Goal: Find specific page/section: Find specific page/section

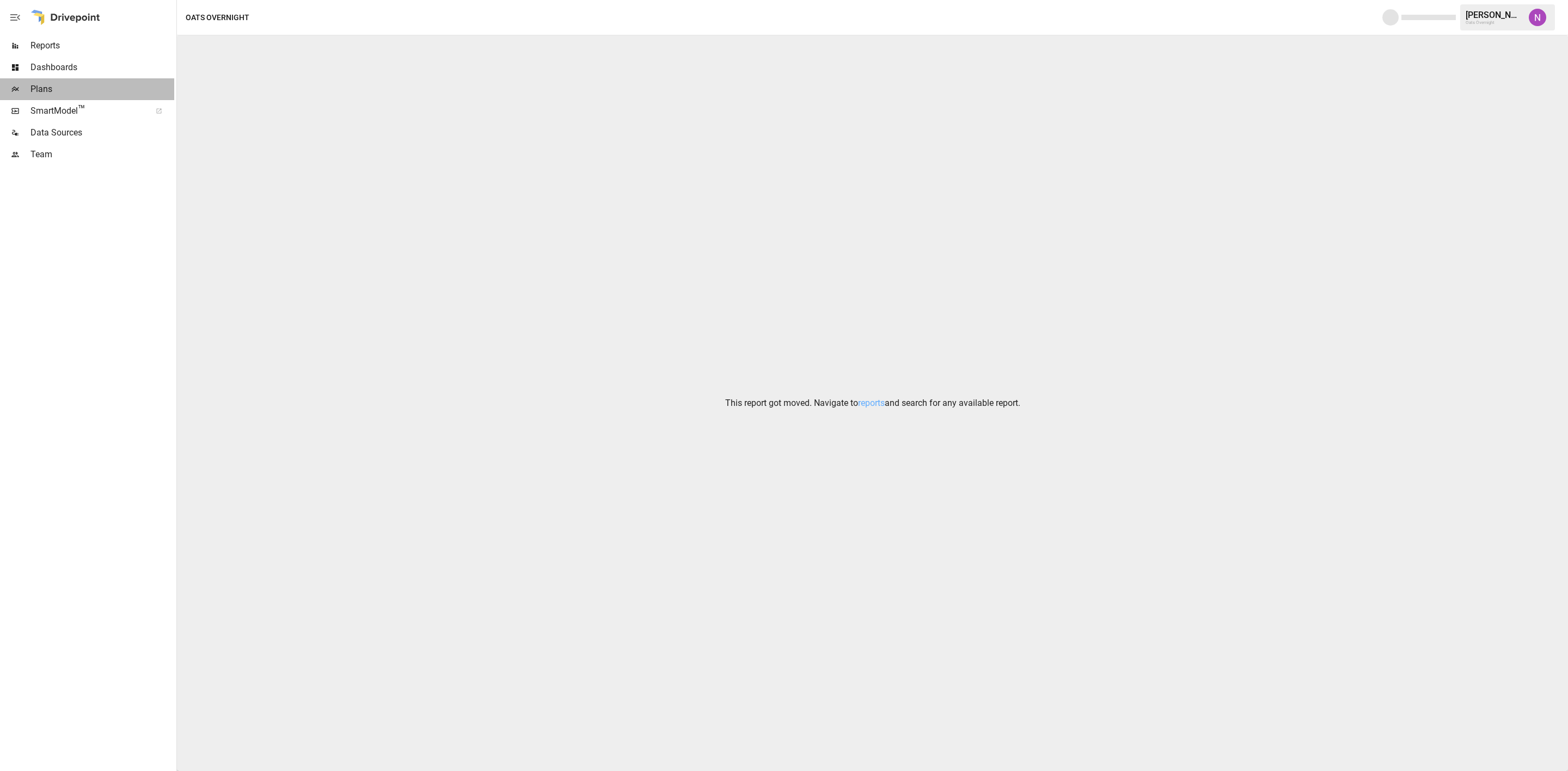
click at [32, 88] on span "Plans" at bounding box center [102, 89] width 144 height 13
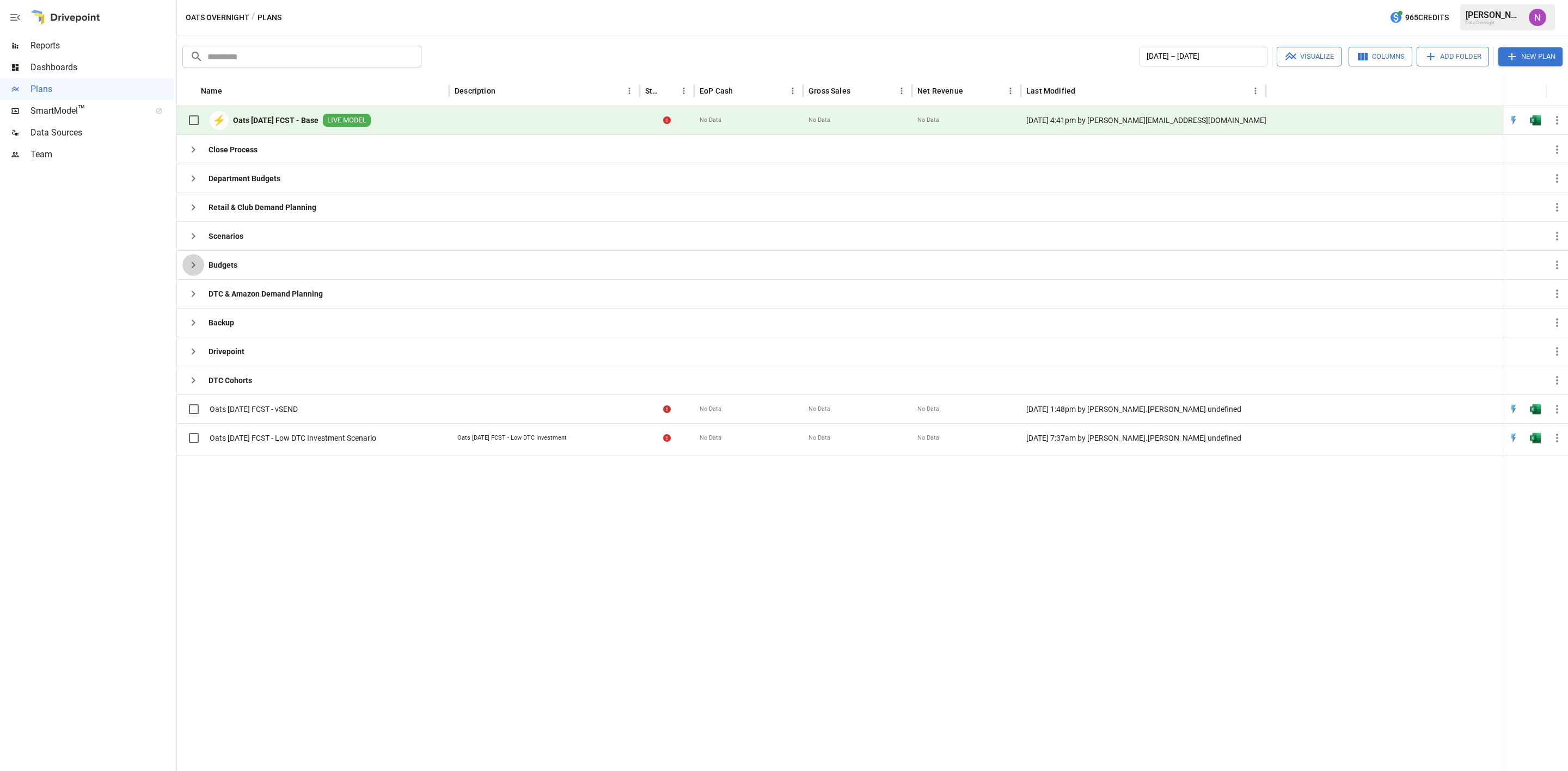
click at [195, 263] on icon "button" at bounding box center [193, 265] width 13 height 13
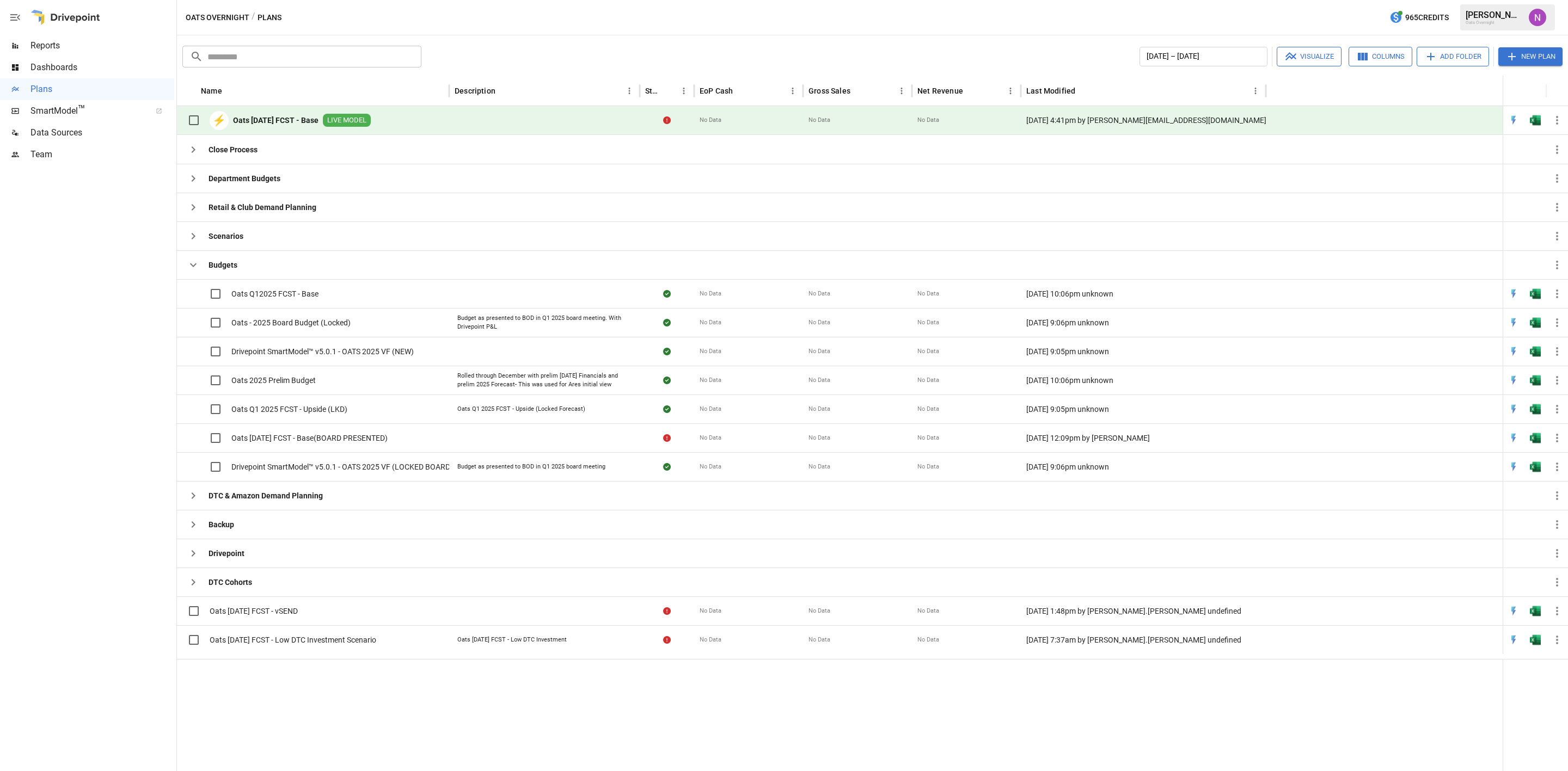
click at [190, 265] on icon "button" at bounding box center [193, 265] width 13 height 13
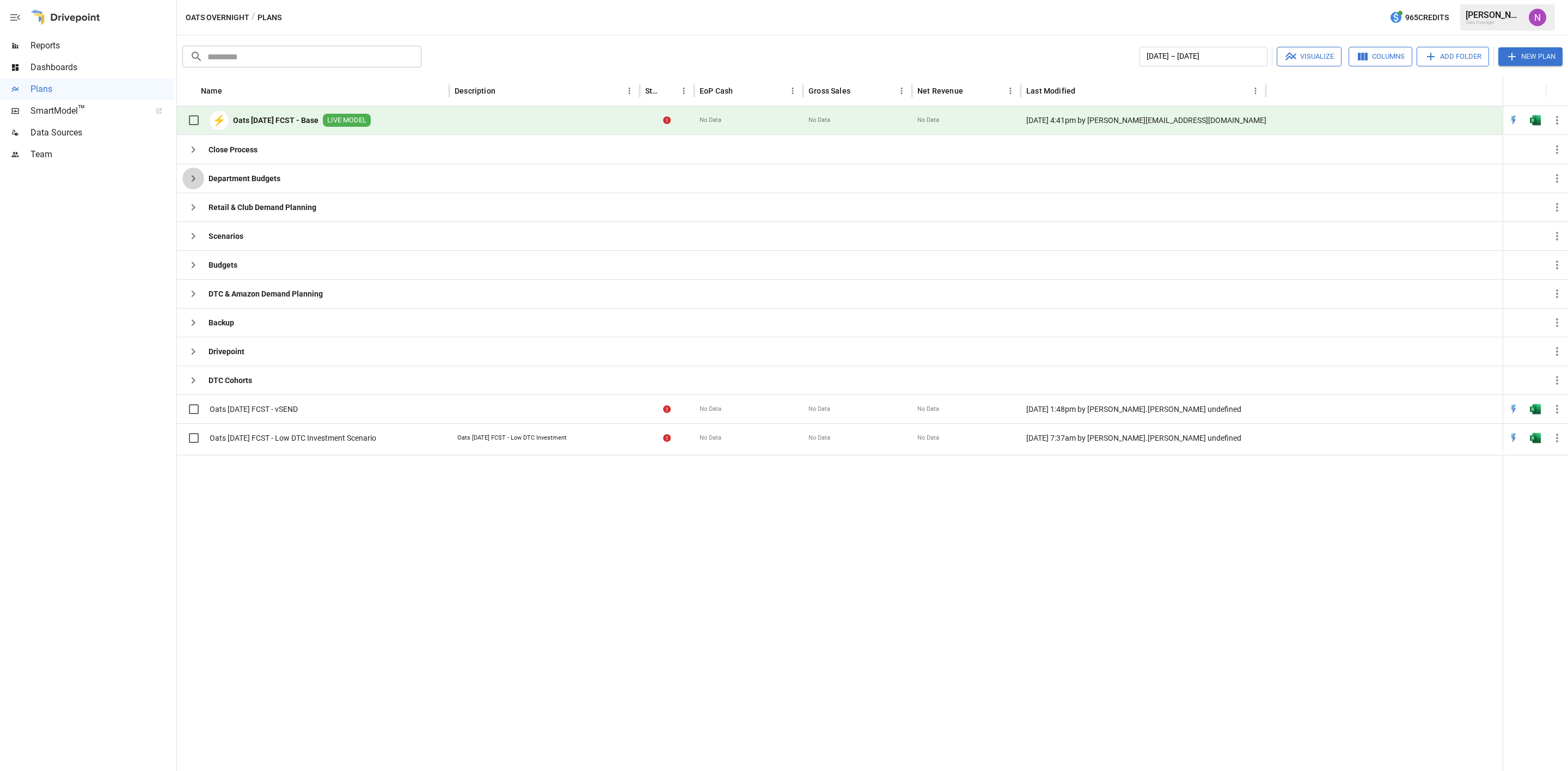
click at [191, 179] on icon "button" at bounding box center [193, 178] width 13 height 13
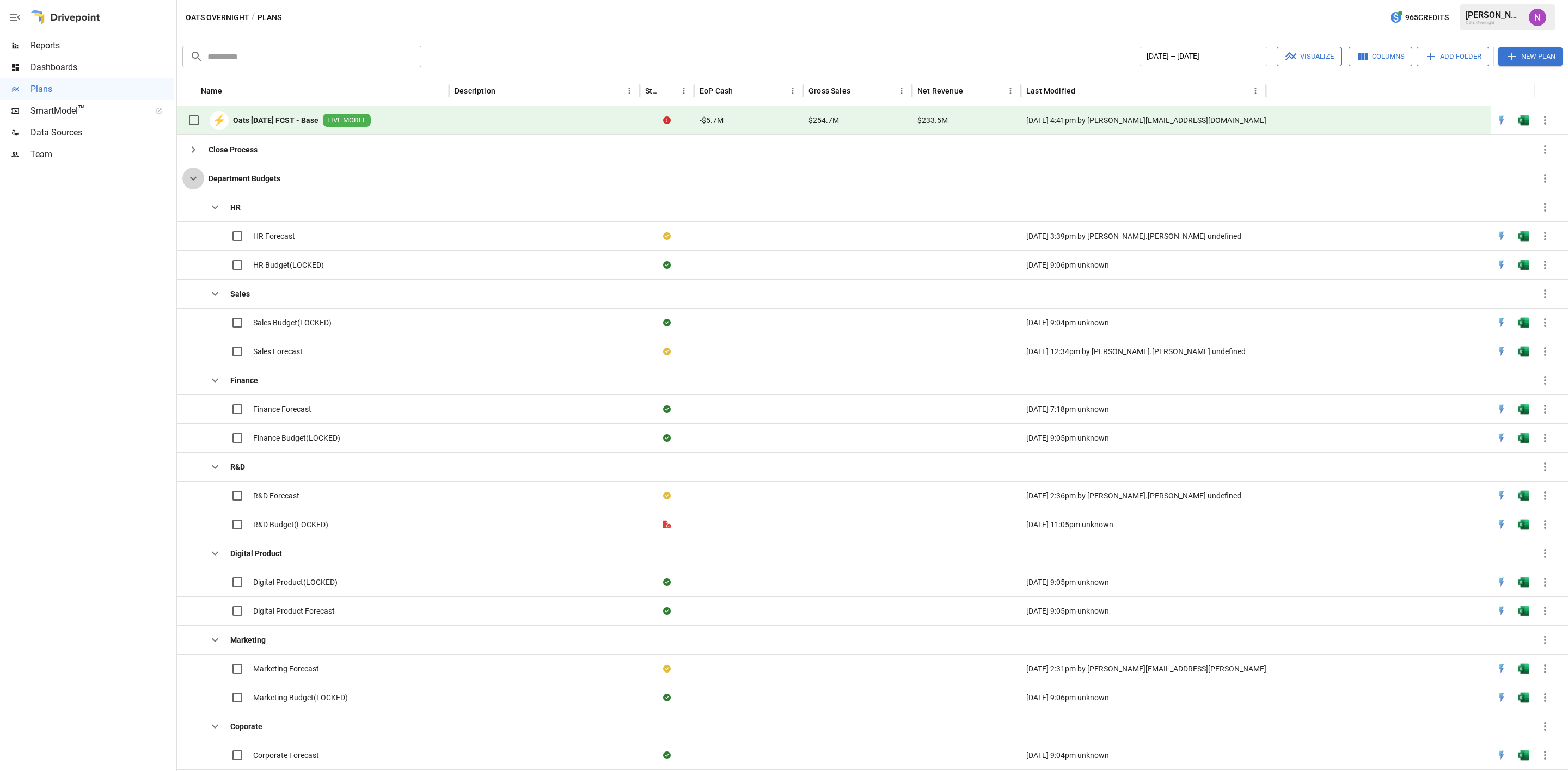
click at [191, 180] on icon "button" at bounding box center [193, 178] width 13 height 13
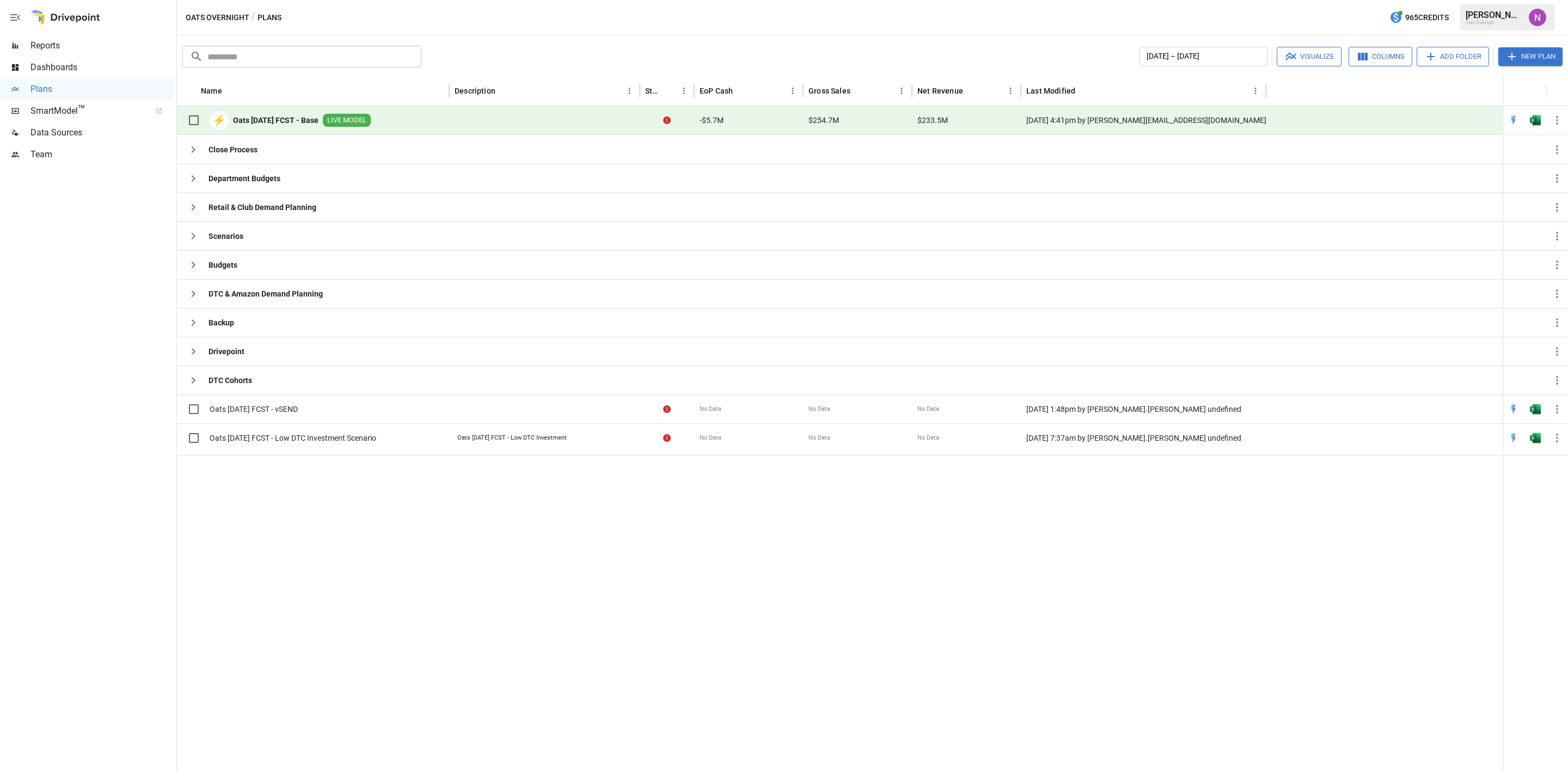
click at [258, 111] on div "⚡ Oats [DATE] FCST - Base LIVE MODEL" at bounding box center [277, 120] width 189 height 23
click at [288, 122] on b "Oats [DATE] FCST - Base" at bounding box center [275, 120] width 85 height 11
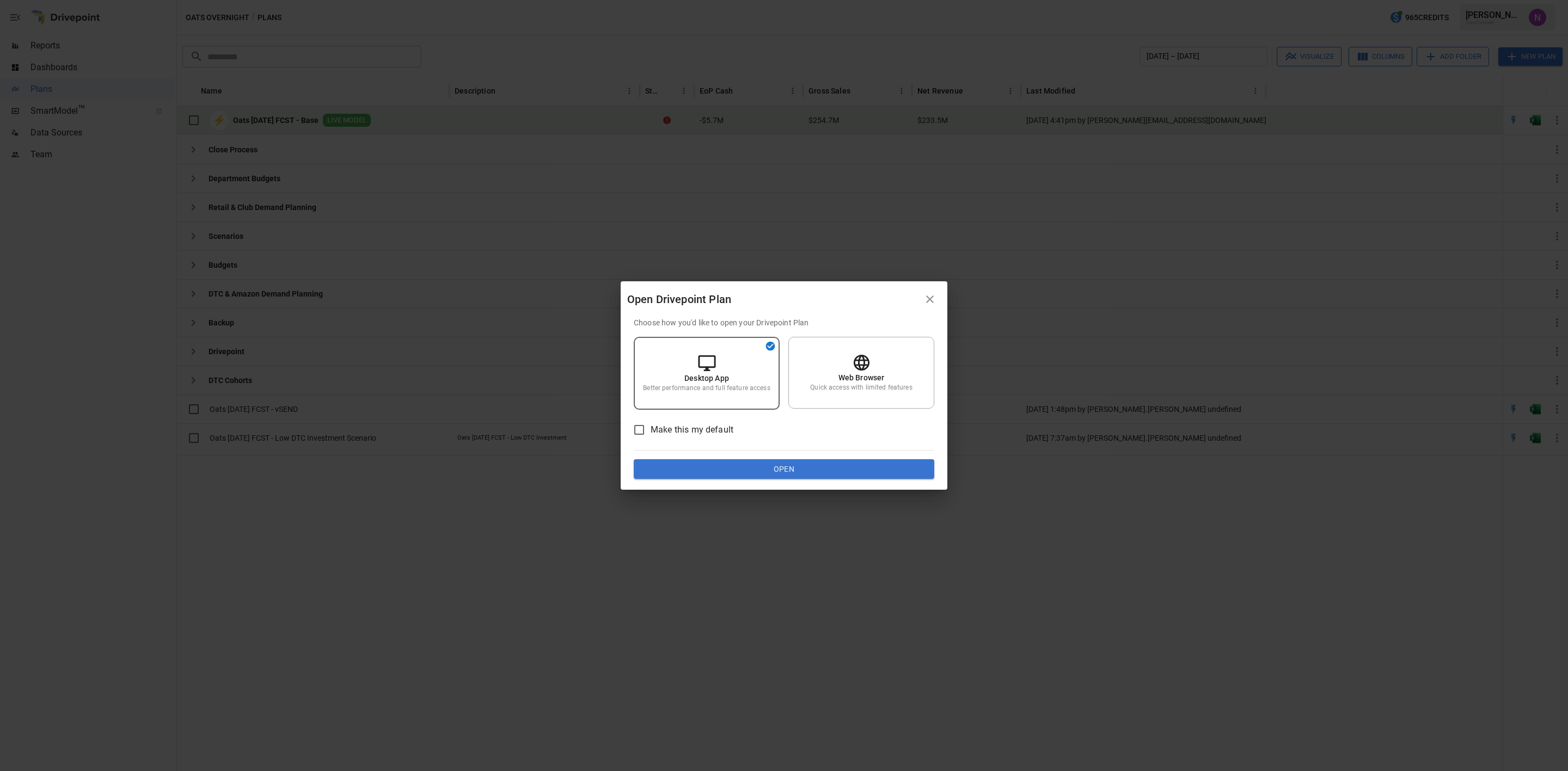
click at [818, 378] on div "Web Browser Quick access with limited features" at bounding box center [861, 373] width 146 height 72
click at [815, 475] on button "Open" at bounding box center [784, 469] width 301 height 20
